Goal: Register for event/course

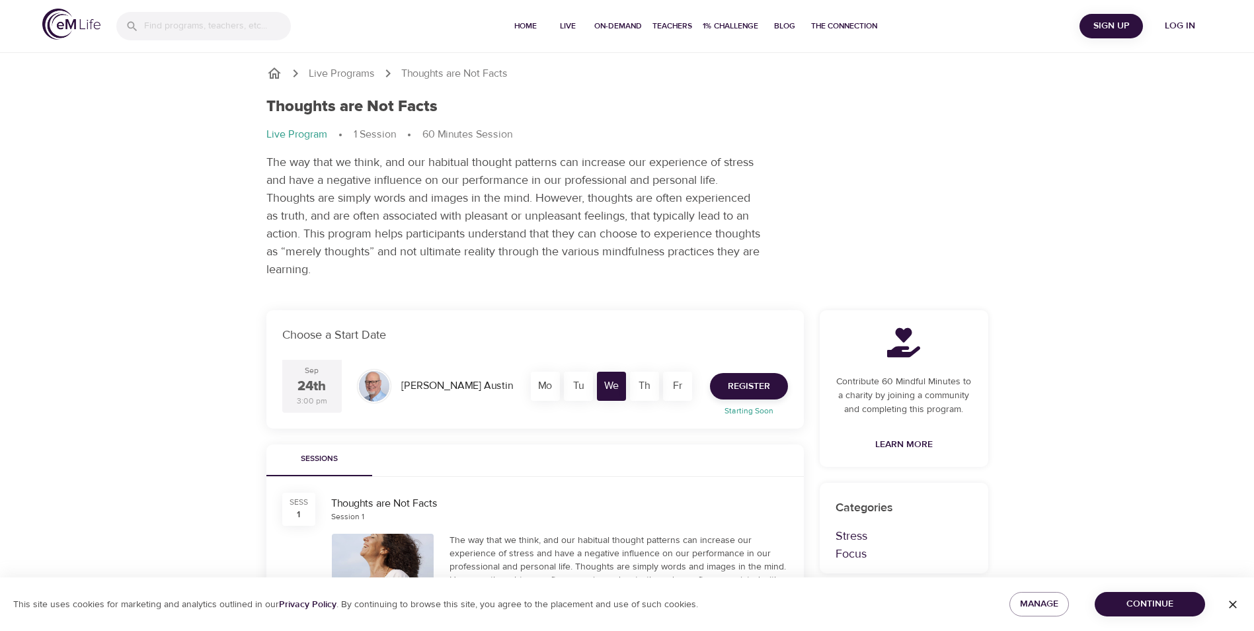
click at [1162, 609] on span "Continue" at bounding box center [1150, 604] width 89 height 17
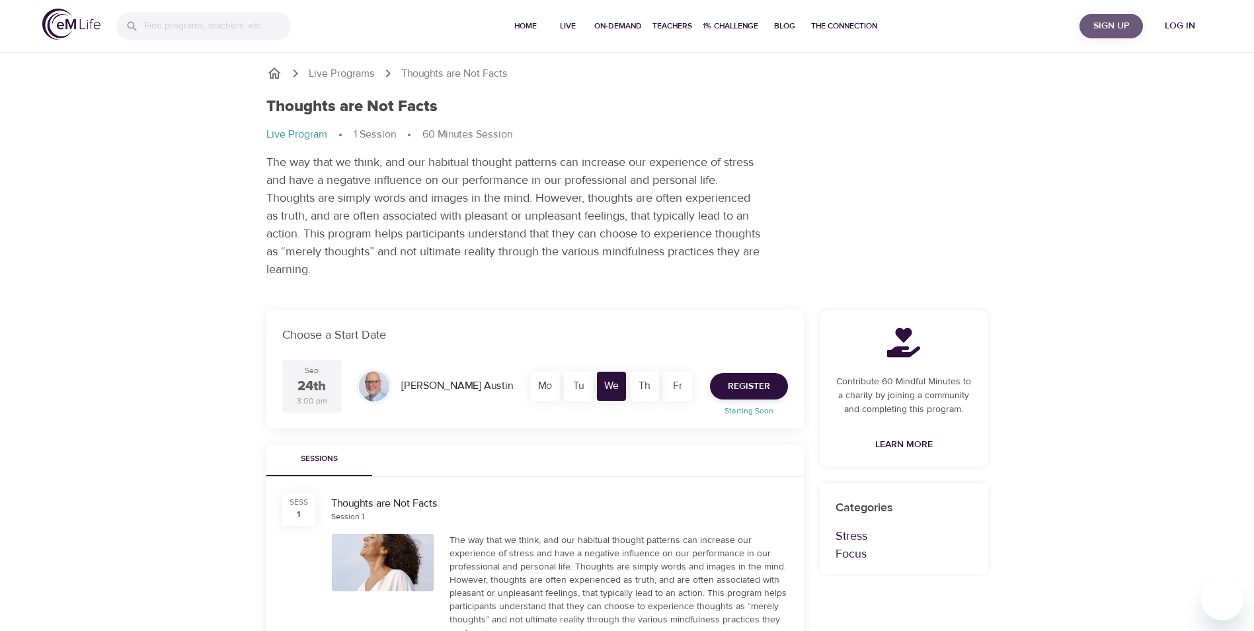
click at [1108, 28] on span "Sign Up" at bounding box center [1111, 26] width 53 height 17
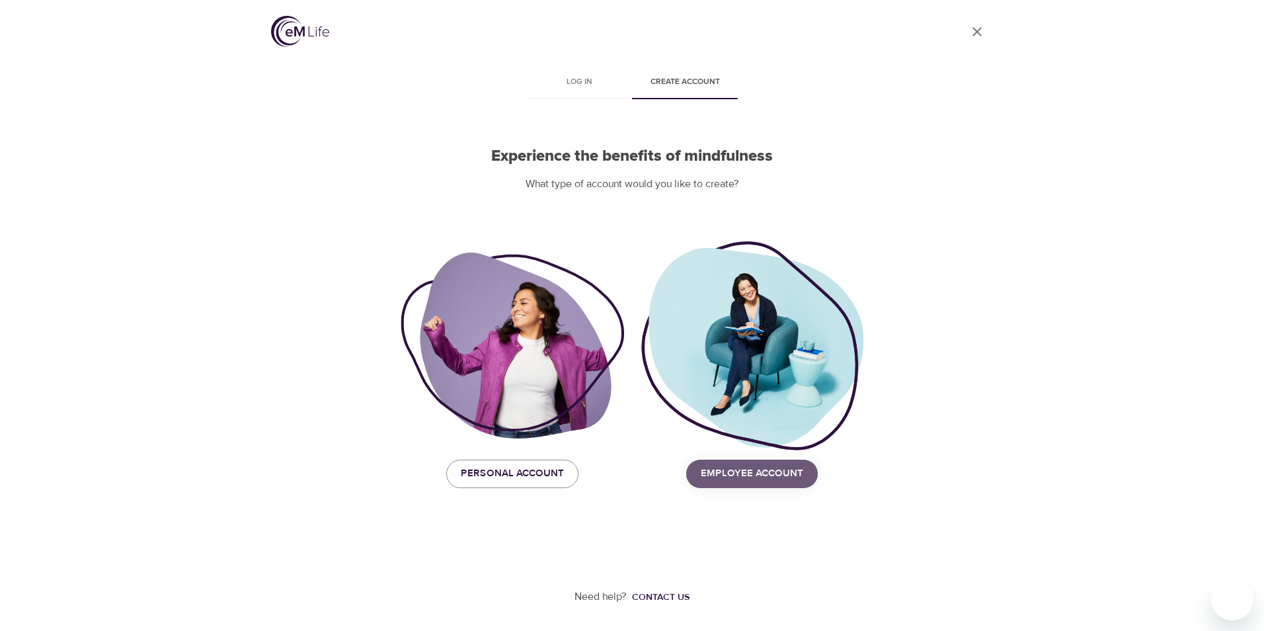
click at [777, 477] on span "Employee Account" at bounding box center [752, 473] width 102 height 17
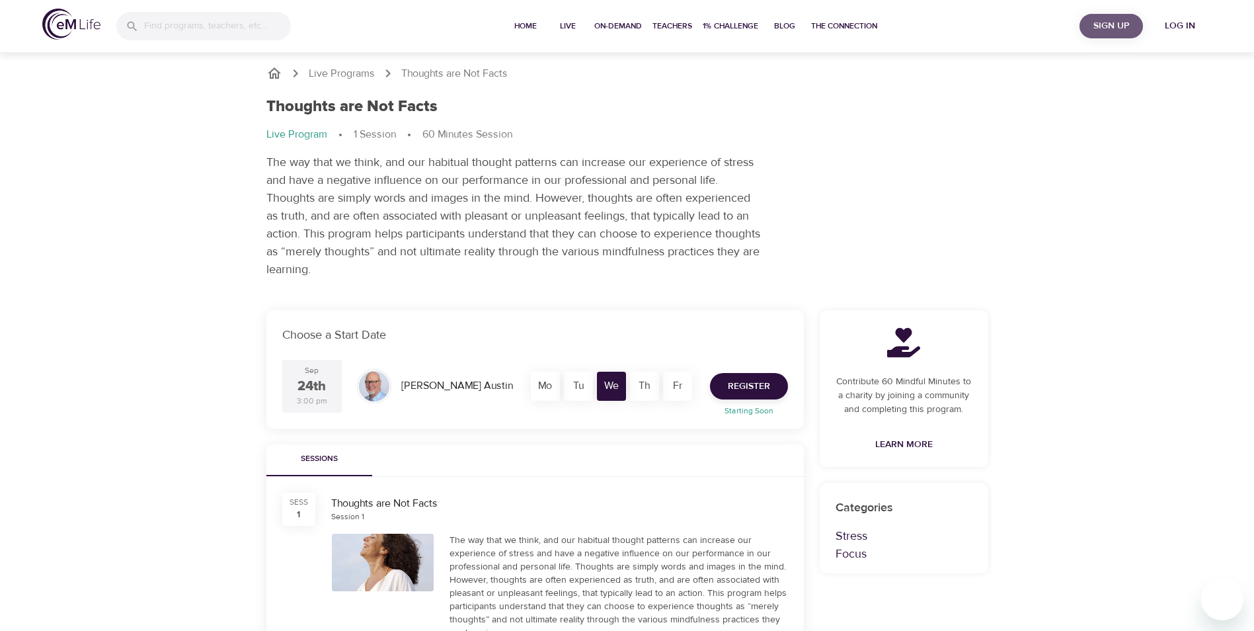
click at [1102, 22] on span "Sign Up" at bounding box center [1111, 26] width 53 height 17
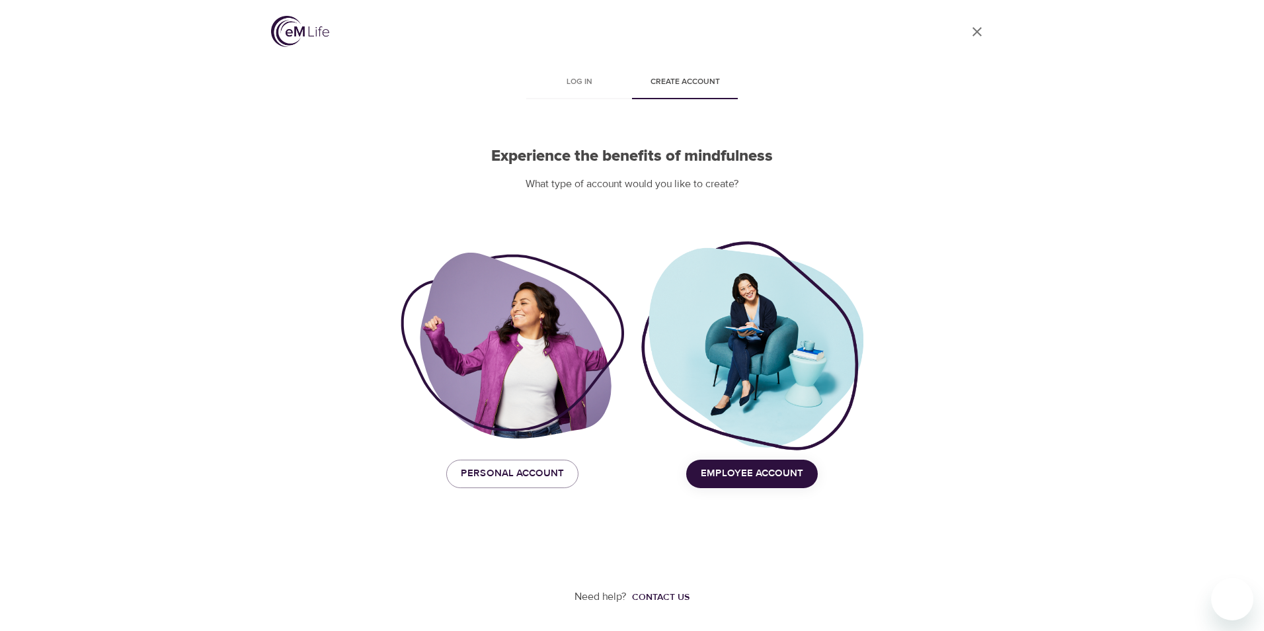
click at [738, 479] on span "Employee Account" at bounding box center [752, 473] width 102 height 17
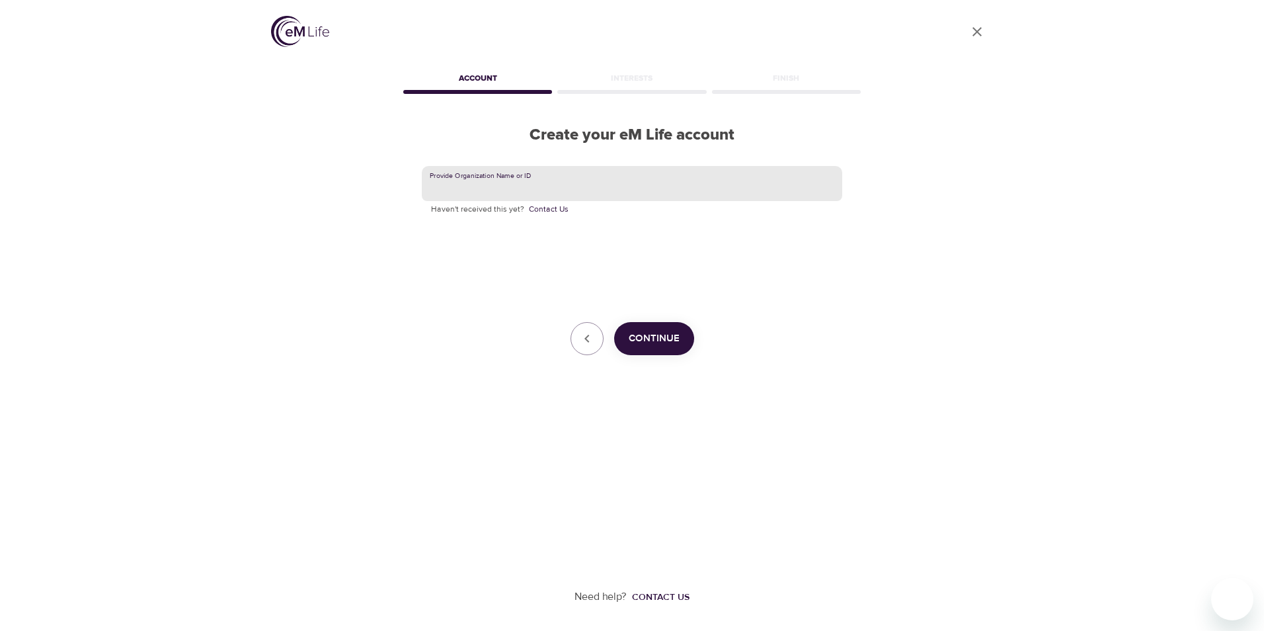
click at [489, 188] on input "text" at bounding box center [632, 184] width 421 height 36
click at [658, 334] on span "Continue" at bounding box center [654, 338] width 51 height 17
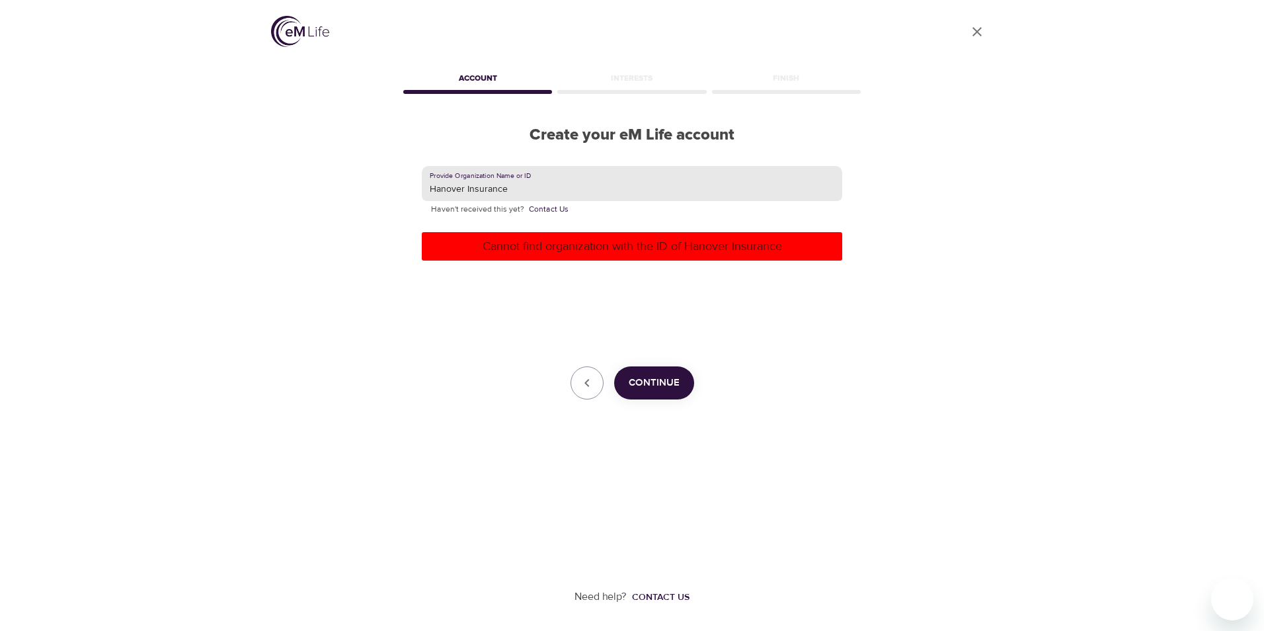
click at [532, 177] on input "Hanover Insurance" at bounding box center [632, 184] width 421 height 36
drag, startPoint x: 464, startPoint y: 186, endPoint x: 569, endPoint y: 186, distance: 104.5
click at [569, 186] on input "Hanover Insurance" at bounding box center [632, 184] width 421 height 36
type input "Hanover"
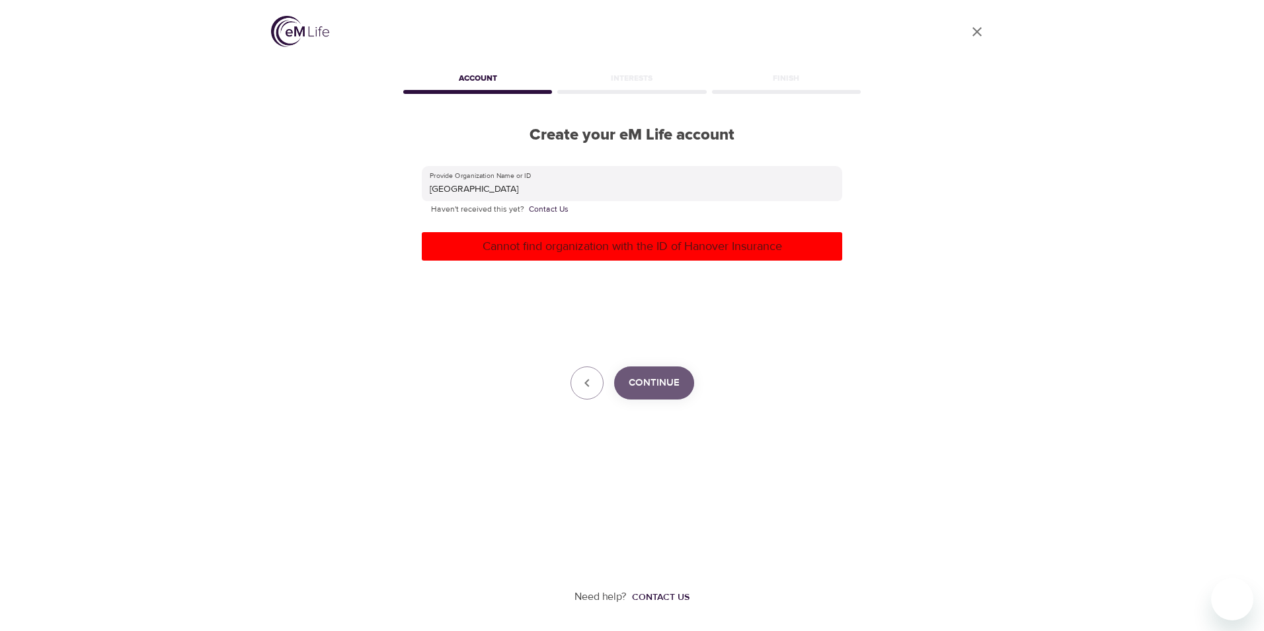
click at [648, 382] on span "Continue" at bounding box center [654, 382] width 51 height 17
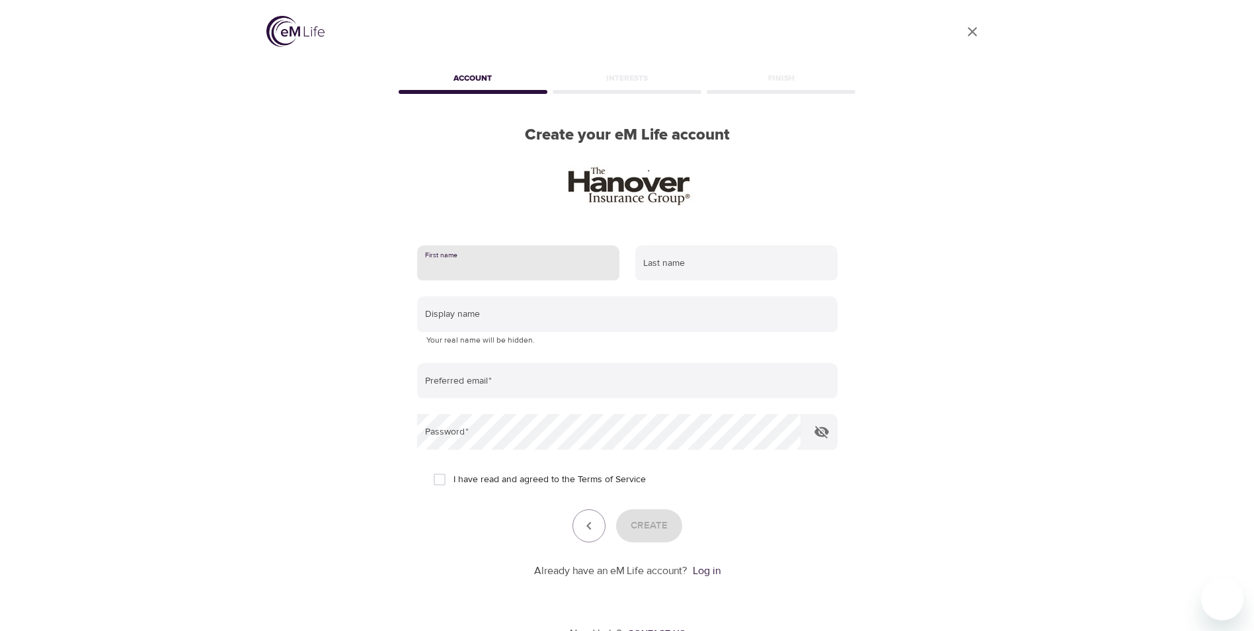
click at [534, 266] on input "text" at bounding box center [518, 263] width 202 height 36
type input "Elaine"
type input "Bonneau"
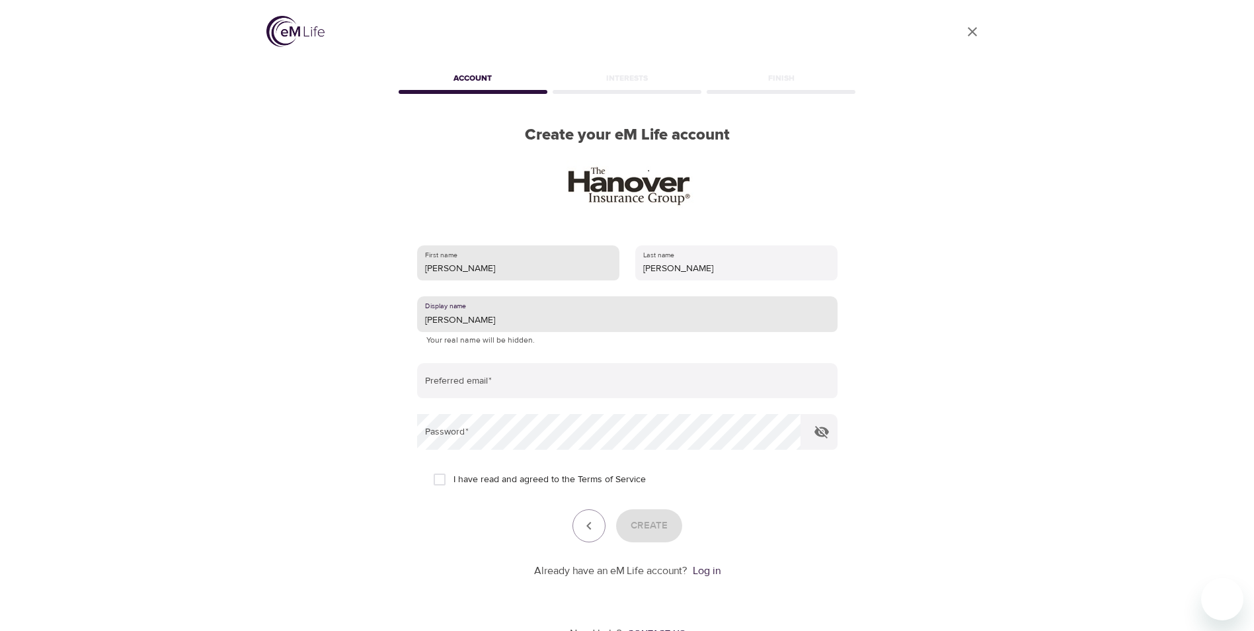
type input "Elaine"
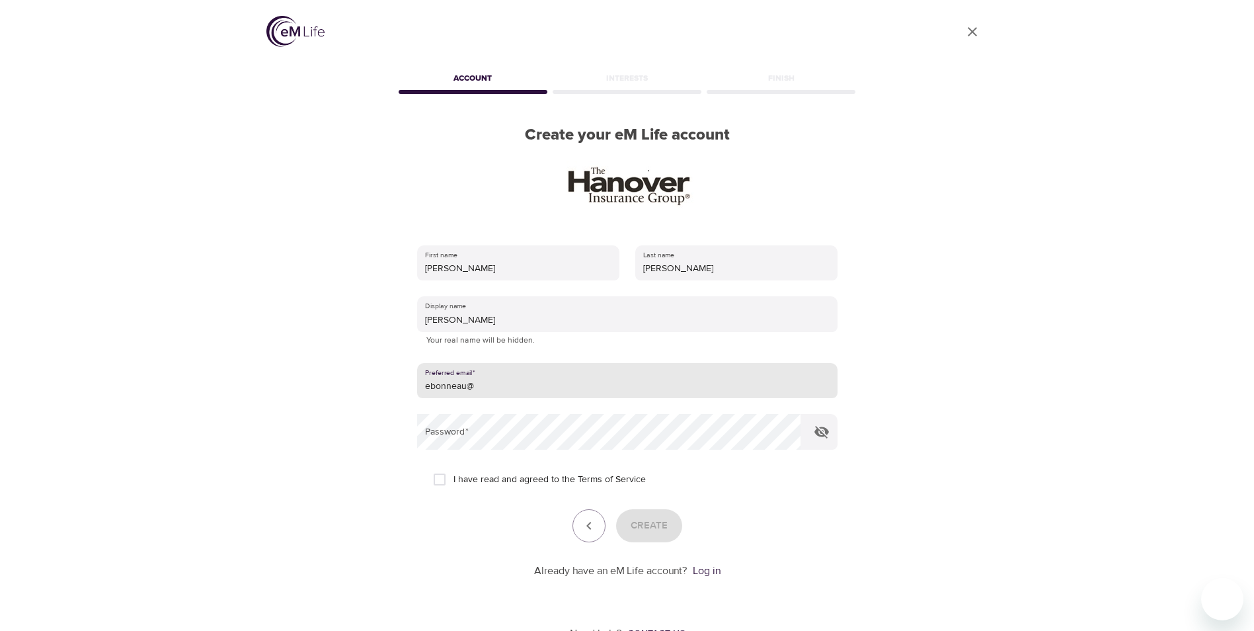
type input "ebonneau@hanover.com"
click at [448, 479] on input "I have read and agreed to the Terms of Service" at bounding box center [440, 480] width 28 height 28
checkbox input "true"
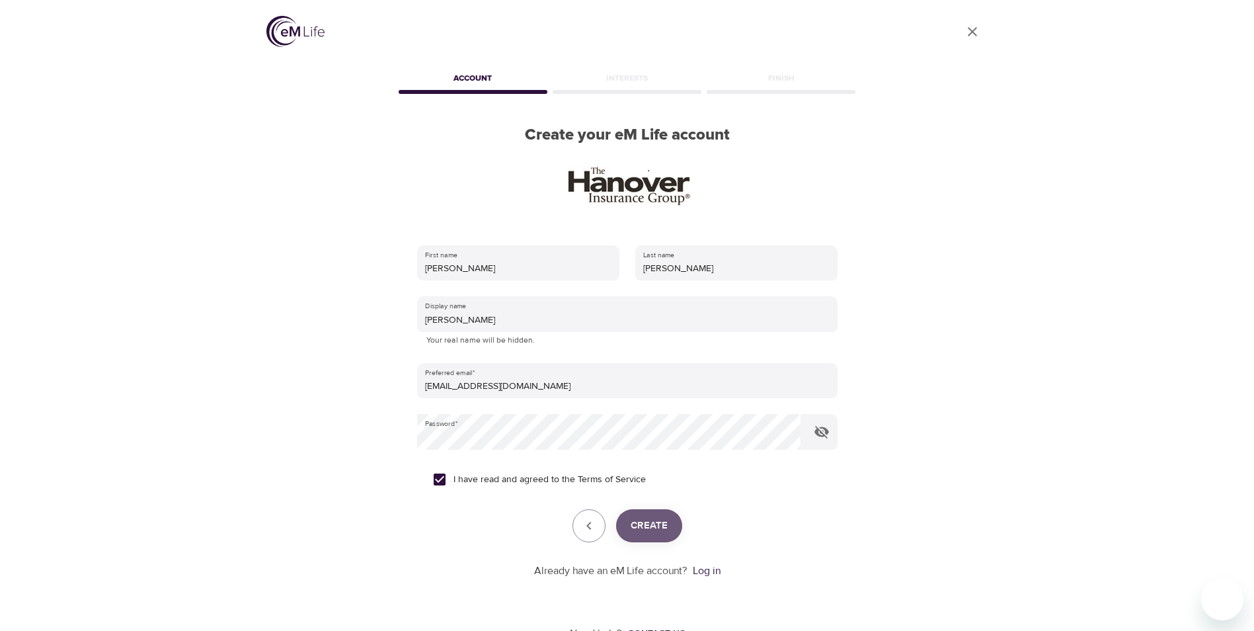
click at [651, 532] on span "Create" at bounding box center [649, 525] width 37 height 17
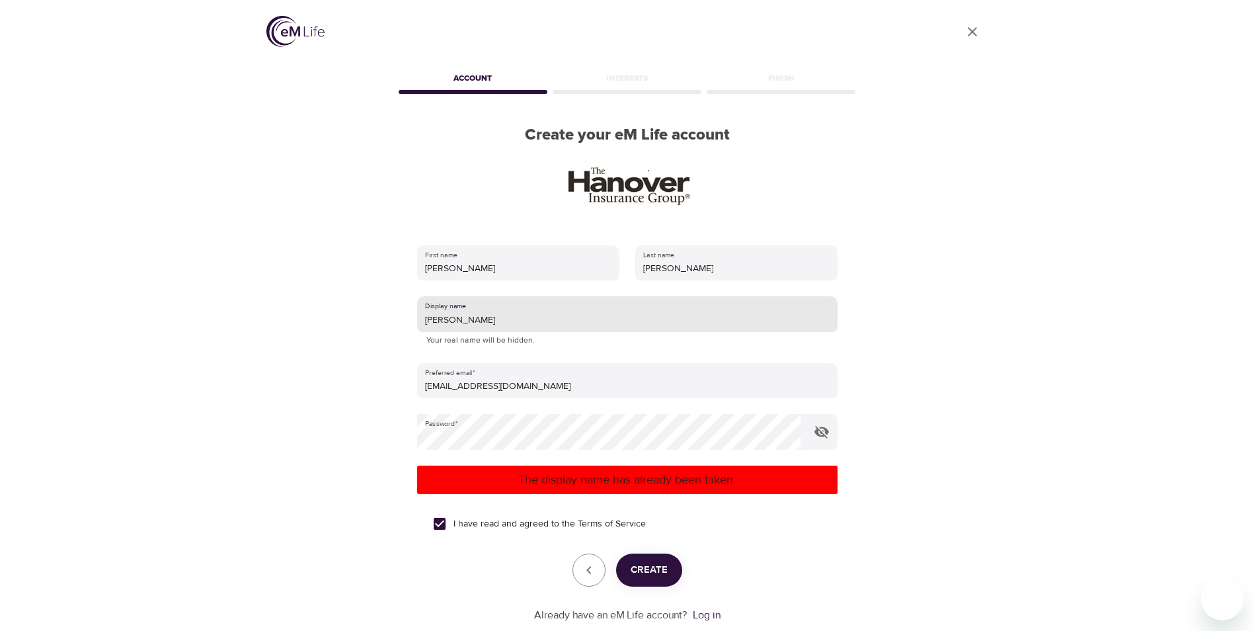
click at [509, 329] on input "Elaine" at bounding box center [627, 314] width 421 height 36
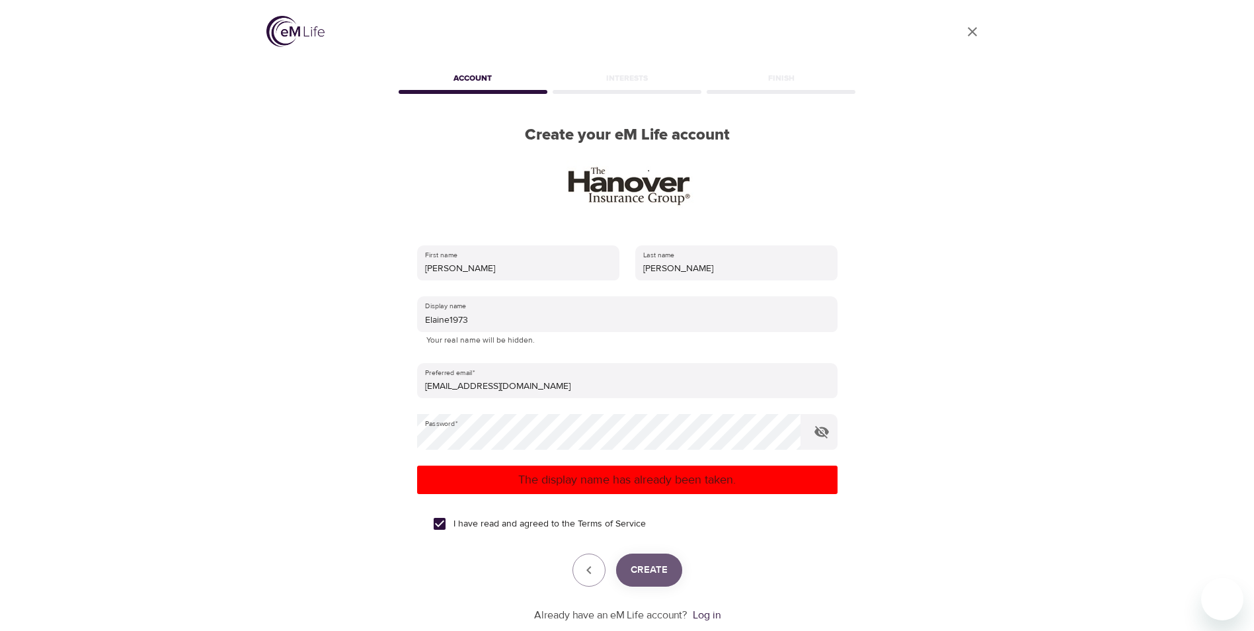
click at [653, 570] on span "Create" at bounding box center [649, 569] width 37 height 17
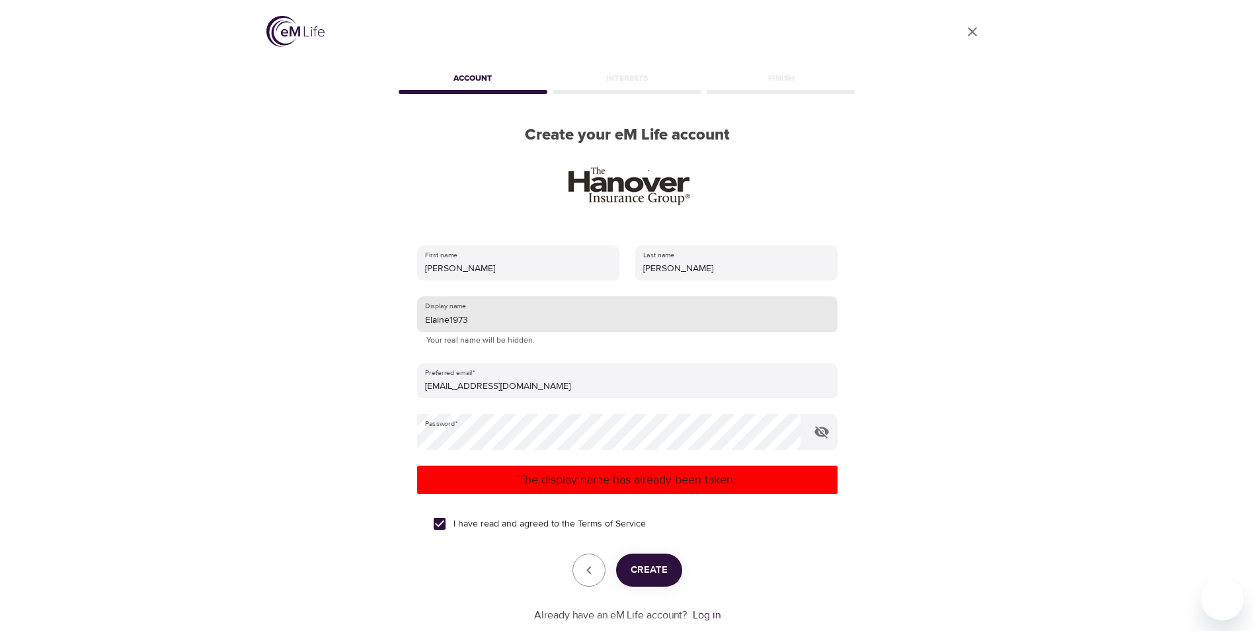
click at [514, 324] on input "Elaine1973" at bounding box center [627, 314] width 421 height 36
type input "ElaineB"
click at [645, 571] on span "Create" at bounding box center [649, 569] width 37 height 17
click at [589, 574] on icon "button" at bounding box center [589, 570] width 16 height 16
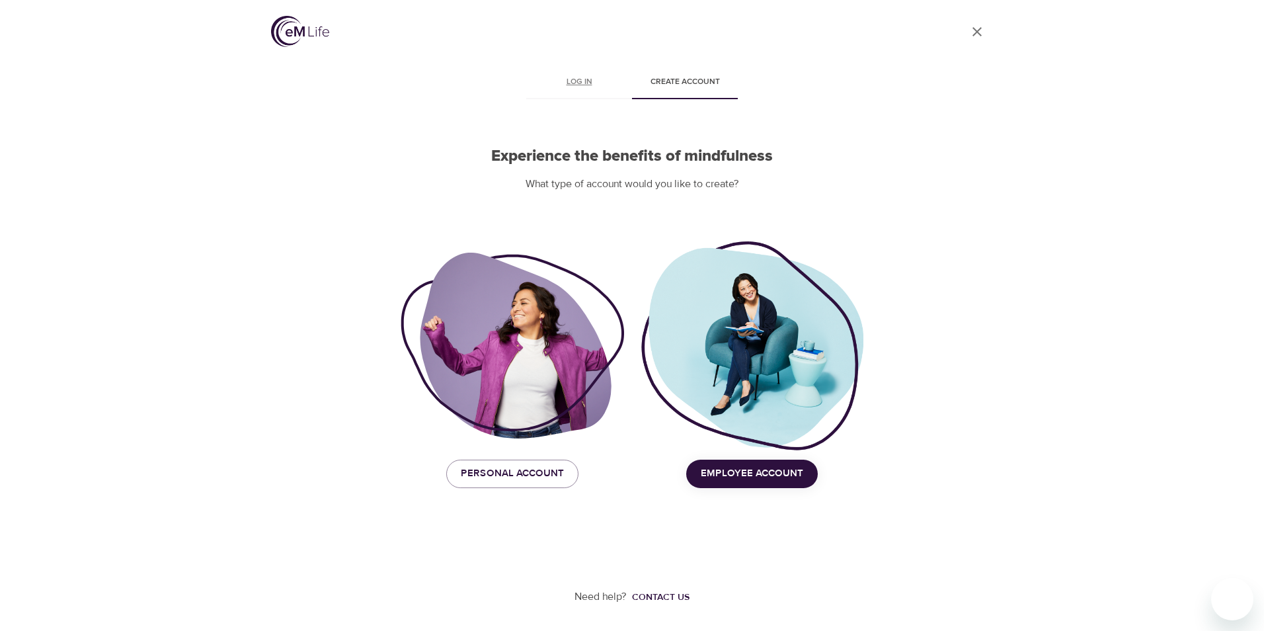
click at [583, 82] on span "Log in" at bounding box center [579, 82] width 90 height 14
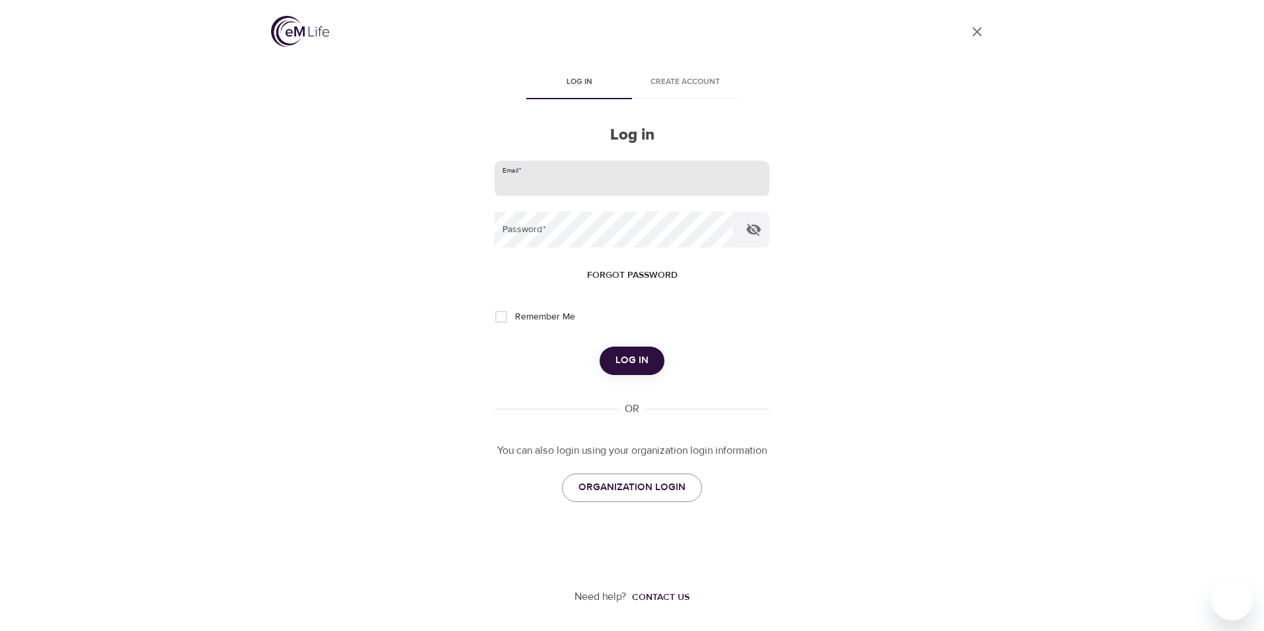
click at [596, 178] on input "email" at bounding box center [632, 179] width 275 height 36
type input "ebonneau@hanover.com"
click at [643, 364] on span "Log in" at bounding box center [632, 360] width 33 height 17
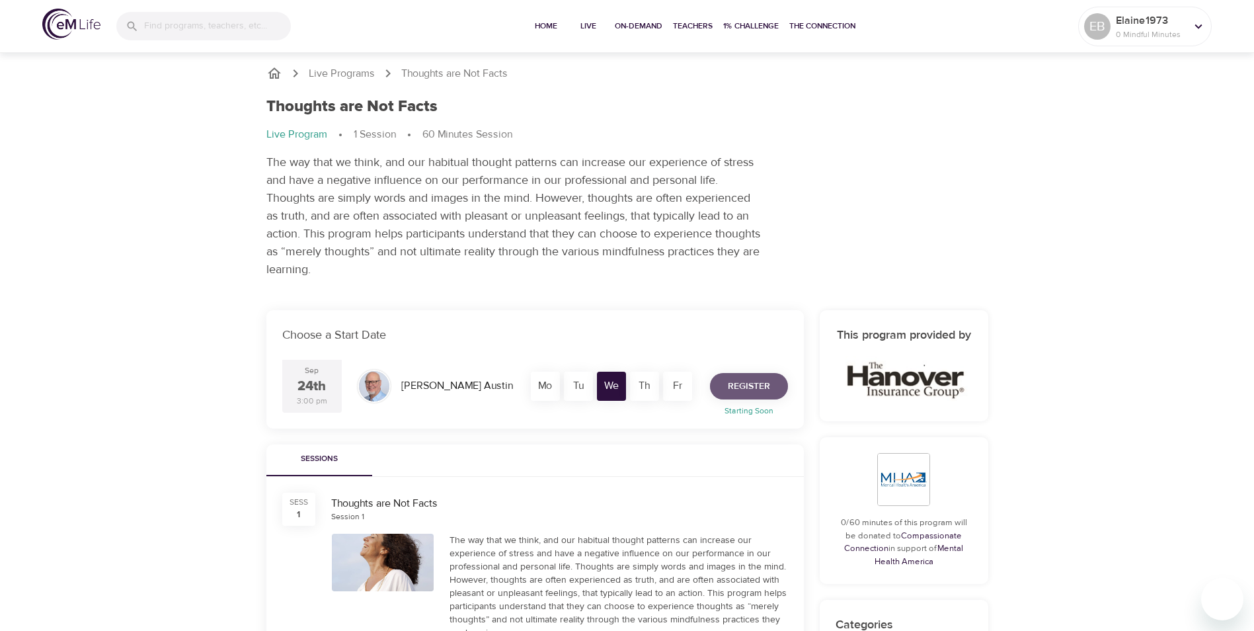
click at [757, 380] on span "Register" at bounding box center [749, 386] width 42 height 17
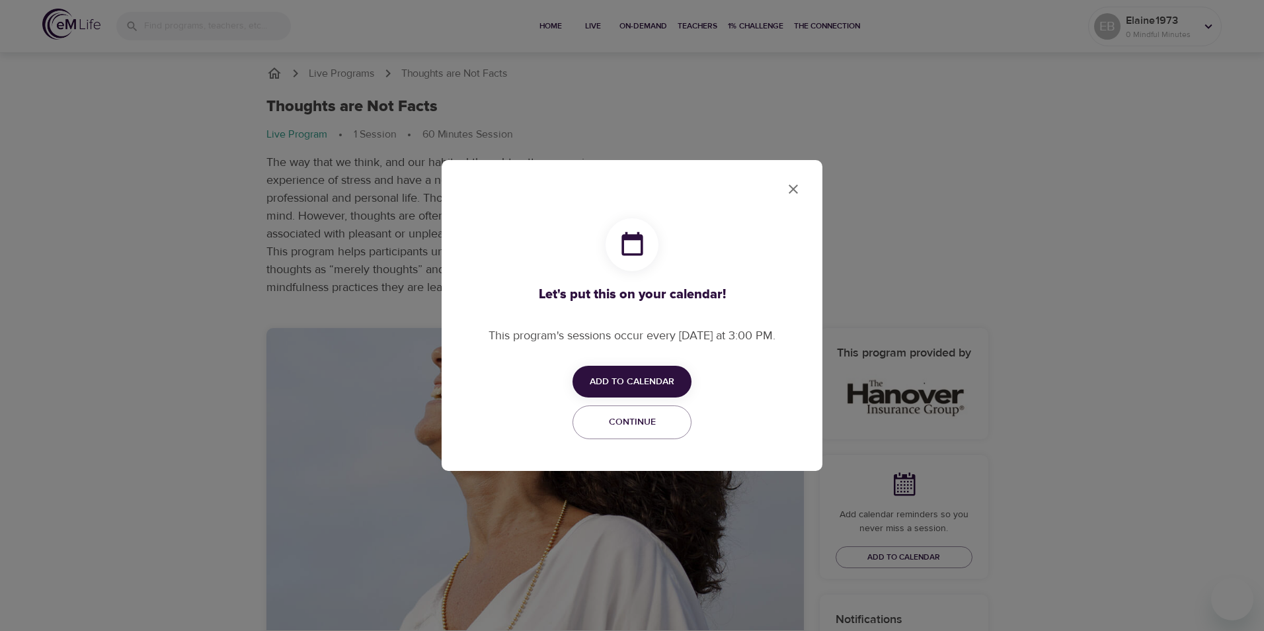
checkbox input "true"
click at [645, 378] on span "Add to Calendar" at bounding box center [632, 382] width 85 height 17
click at [672, 428] on li "Add to Google Calendar Outlook" at bounding box center [652, 433] width 159 height 26
click at [796, 187] on div at bounding box center [632, 315] width 1264 height 631
click at [676, 420] on span "Continue" at bounding box center [632, 422] width 102 height 17
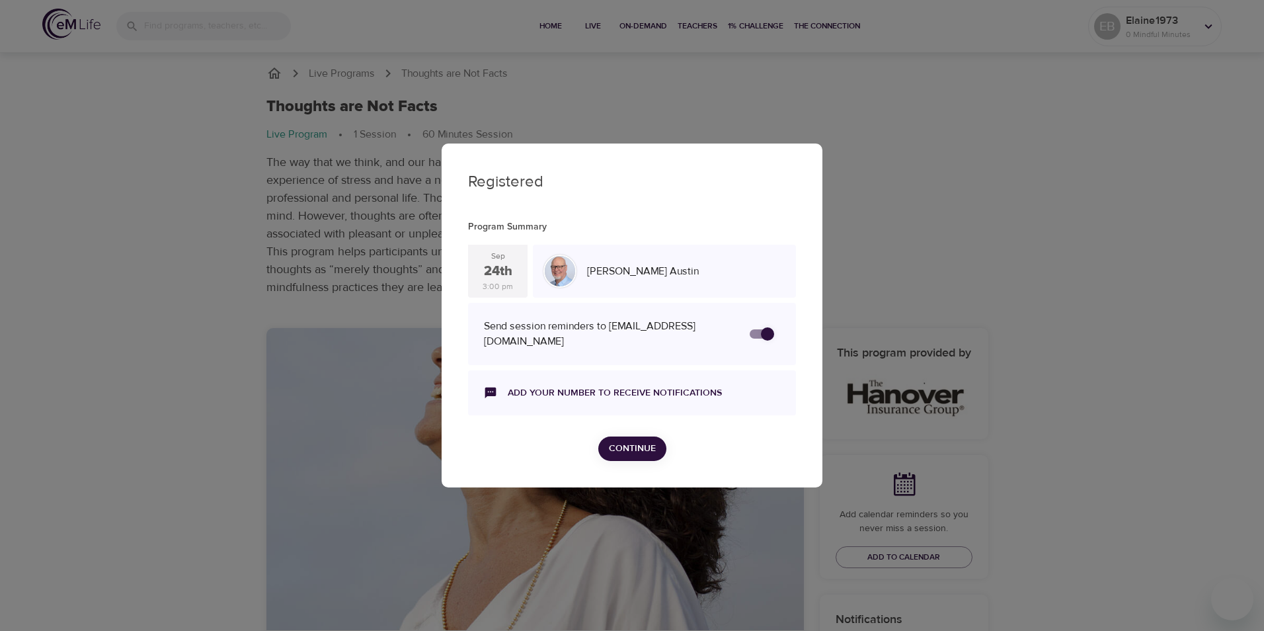
click at [632, 446] on span "Continue" at bounding box center [632, 448] width 47 height 17
